Goal: Transaction & Acquisition: Purchase product/service

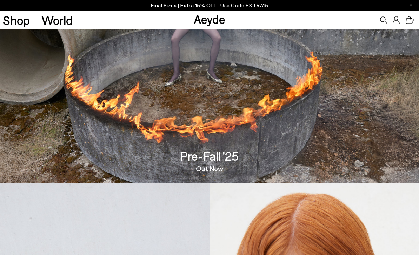
scroll to position [73, 0]
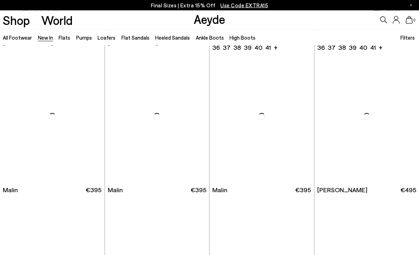
scroll to position [1466, 0]
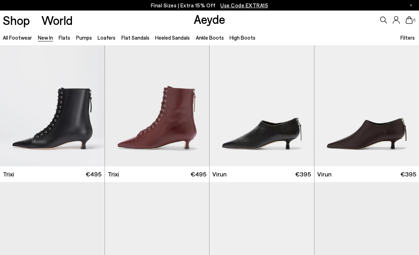
scroll to position [2070, 0]
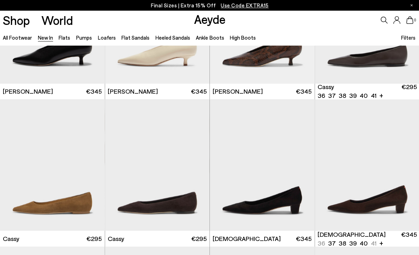
scroll to position [2300, 0]
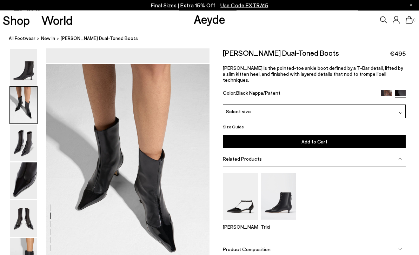
scroll to position [219, 0]
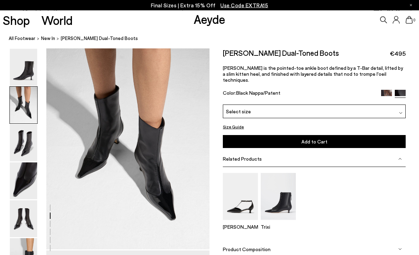
click at [27, 60] on img at bounding box center [23, 67] width 27 height 37
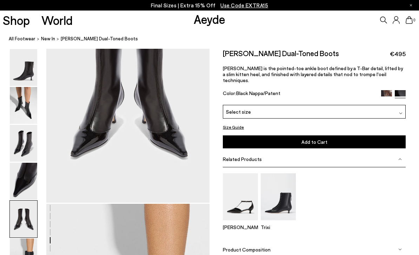
scroll to position [928, 0]
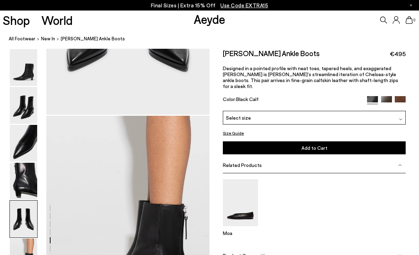
scroll to position [1021, 0]
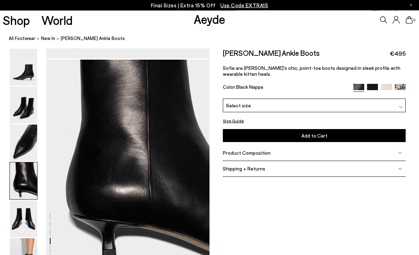
scroll to position [656, 0]
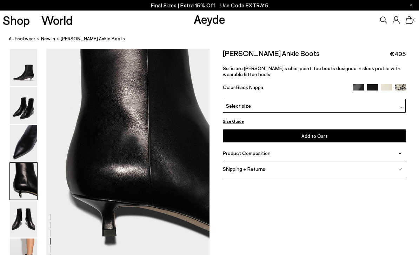
click at [25, 132] on img at bounding box center [23, 143] width 27 height 37
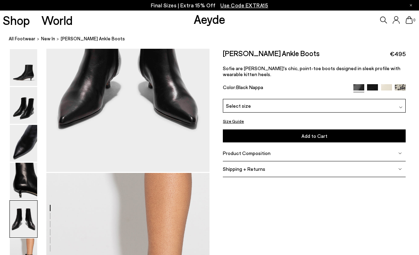
scroll to position [965, 0]
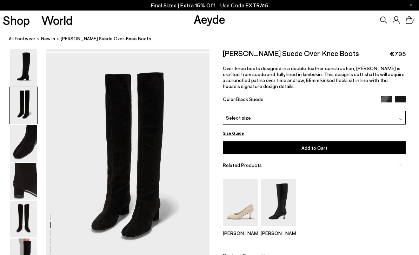
scroll to position [219, 0]
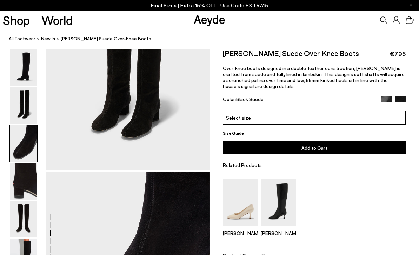
click at [22, 53] on img at bounding box center [23, 67] width 27 height 37
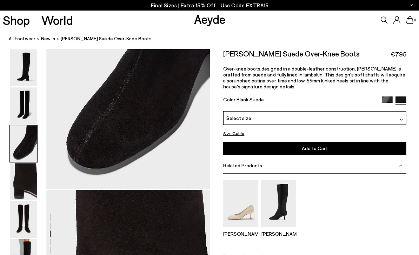
scroll to position [518, 0]
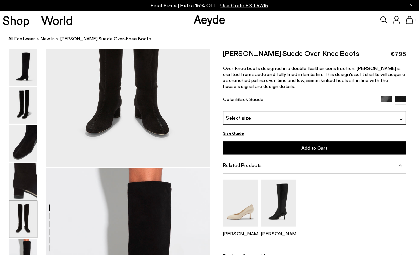
scroll to position [954, 0]
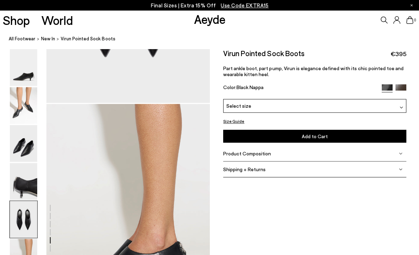
scroll to position [1023, 0]
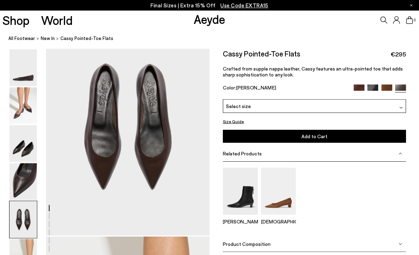
scroll to position [885, 0]
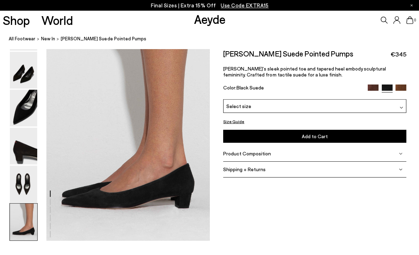
scroll to position [1108, 0]
